Goal: Task Accomplishment & Management: Manage account settings

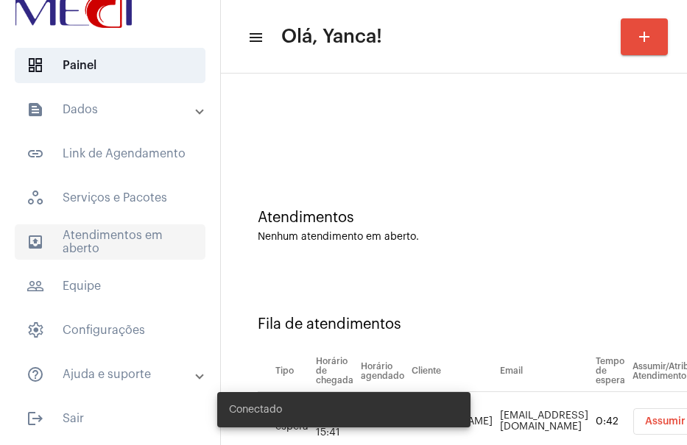
click at [109, 239] on span "outbox_outline Atendimentos em aberto" at bounding box center [110, 241] width 191 height 35
